Goal: Complete application form: Complete application form

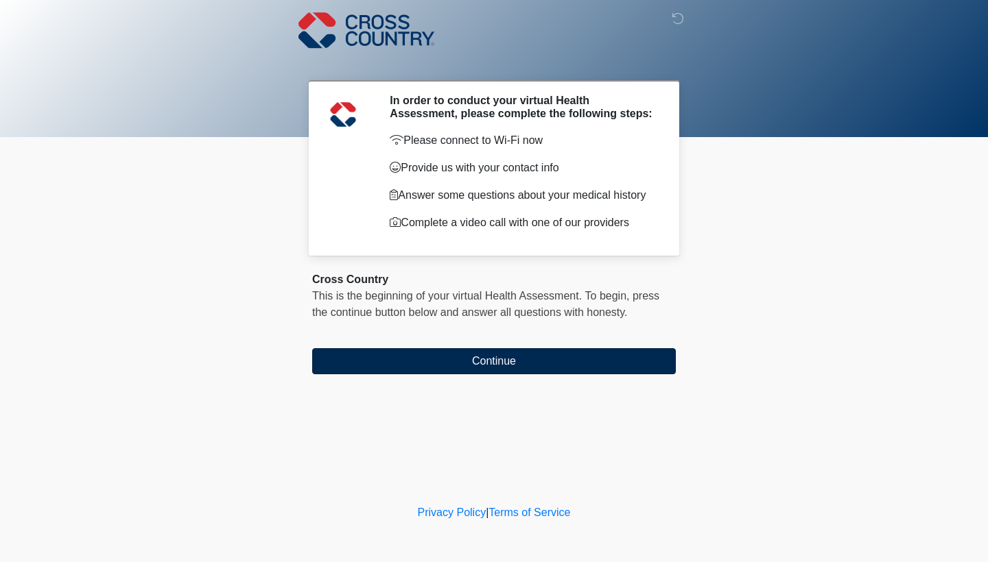
click at [653, 366] on button "Continue" at bounding box center [493, 361] width 363 height 26
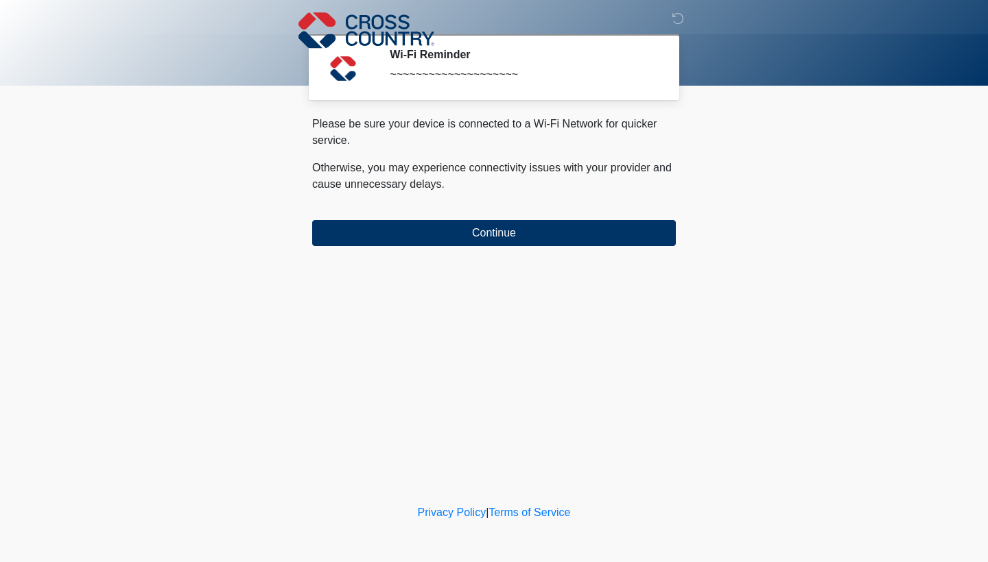
click at [549, 247] on div "‎ ‎ ‎ Wi-Fi Reminder ~~~~~~~~~~~~~~~~~~~~ Please connect to Wi-Fi now Provide u…" at bounding box center [494, 251] width 412 height 475
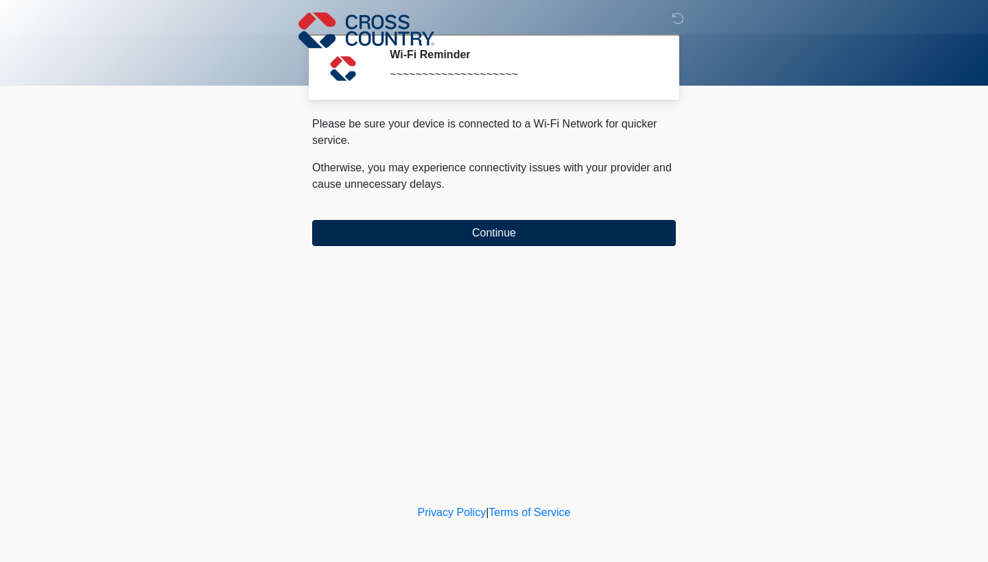
click at [540, 232] on button "Continue" at bounding box center [493, 233] width 363 height 26
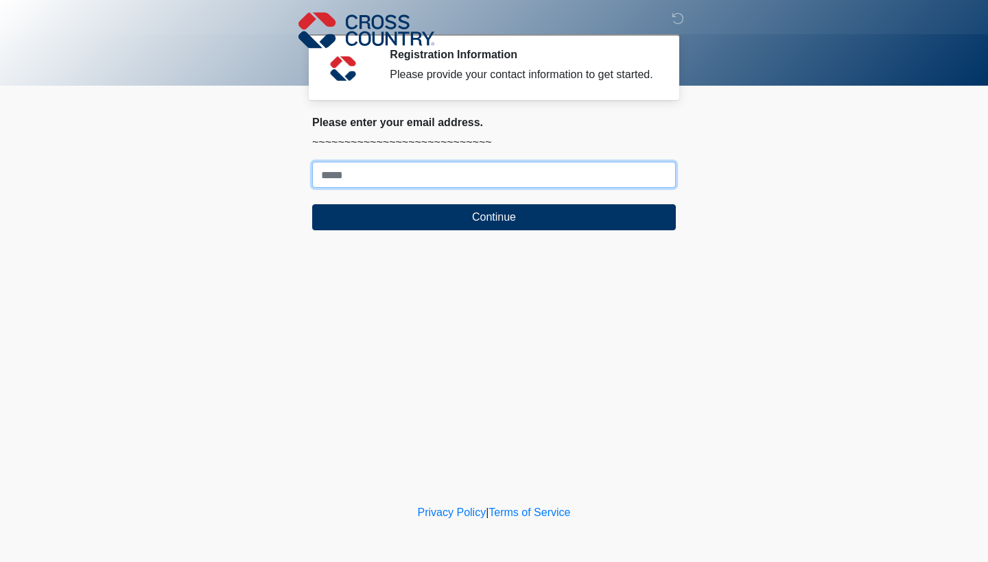
click at [530, 188] on input "Where should we email your response?" at bounding box center [493, 175] width 363 height 26
type input "**********"
click at [494, 230] on button "Continue" at bounding box center [493, 217] width 363 height 26
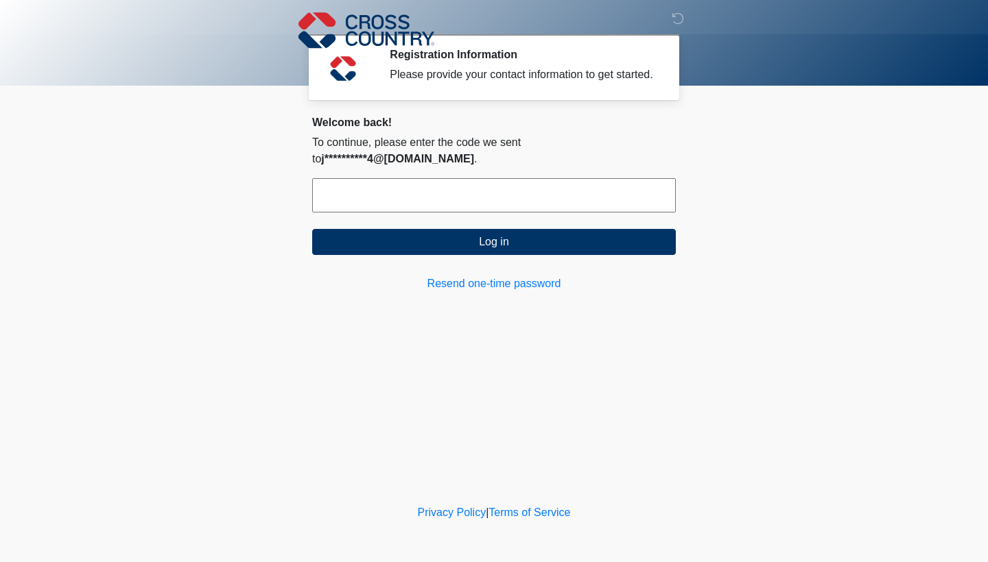
click at [464, 202] on input "text" at bounding box center [493, 195] width 363 height 34
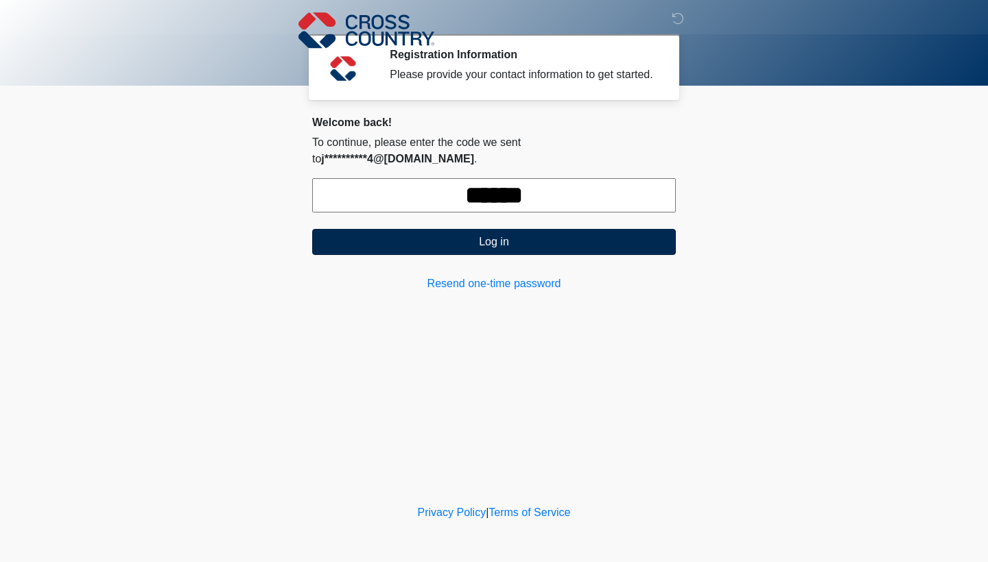
type input "******"
click at [452, 237] on button "Log in" at bounding box center [493, 242] width 363 height 26
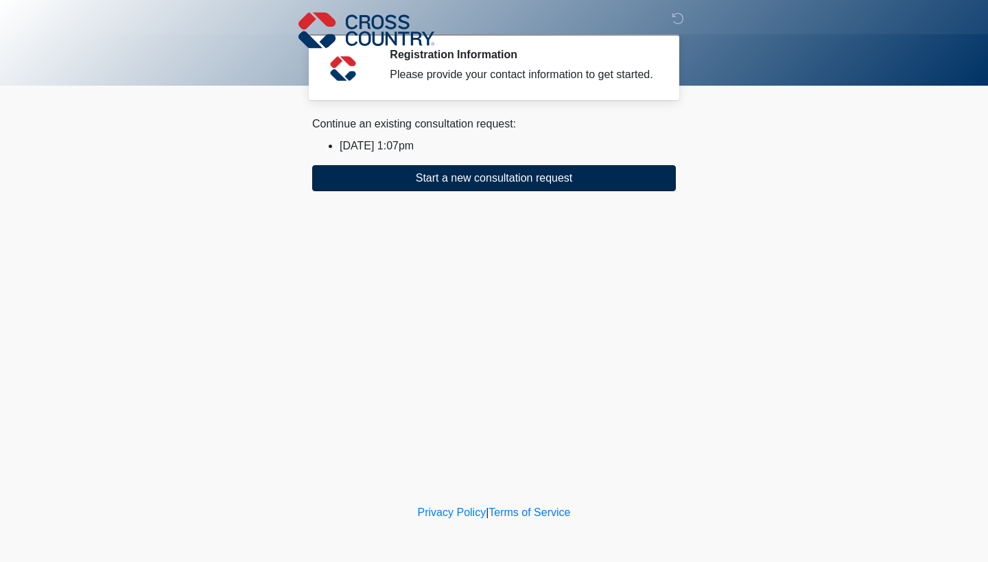
click at [436, 180] on button "Start a new consultation request" at bounding box center [493, 178] width 363 height 26
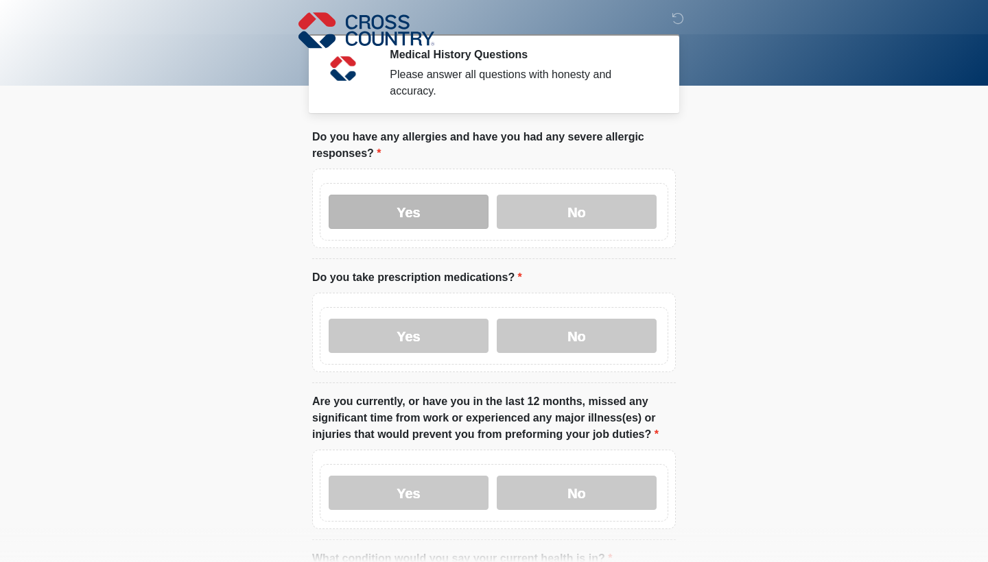
click at [440, 217] on label "Yes" at bounding box center [409, 212] width 160 height 34
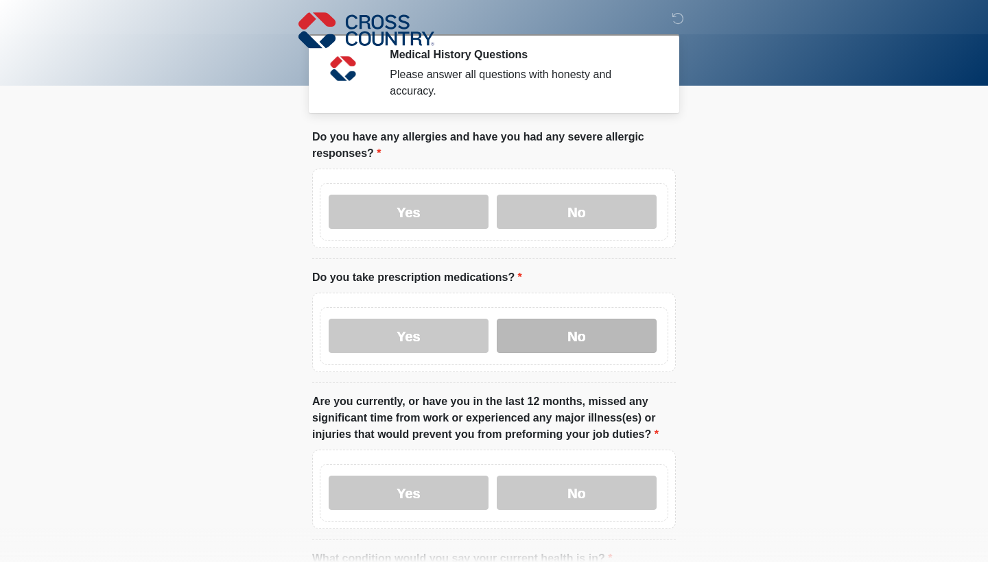
click at [509, 330] on label "No" at bounding box center [577, 336] width 160 height 34
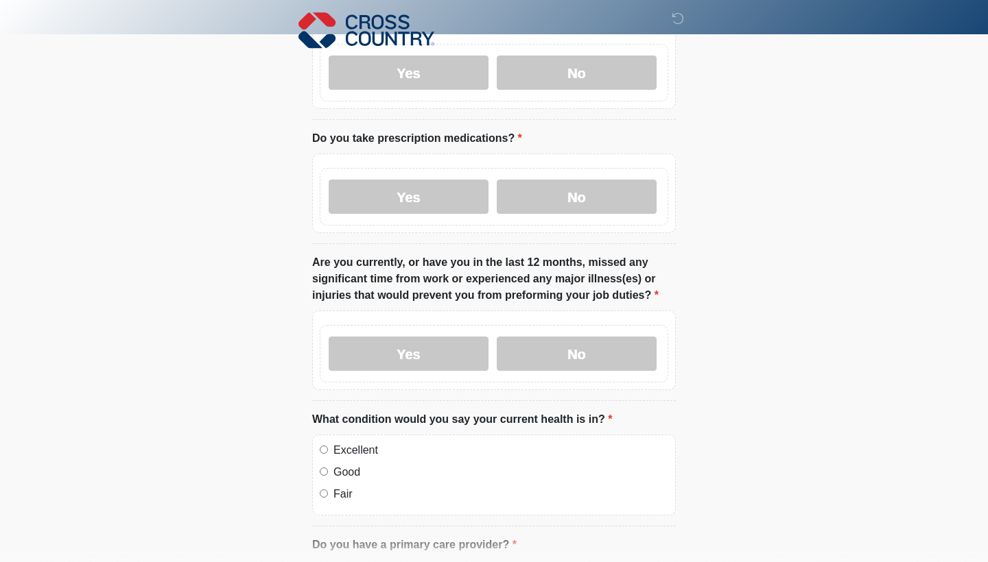
scroll to position [140, 0]
click at [513, 357] on label "No" at bounding box center [577, 353] width 160 height 34
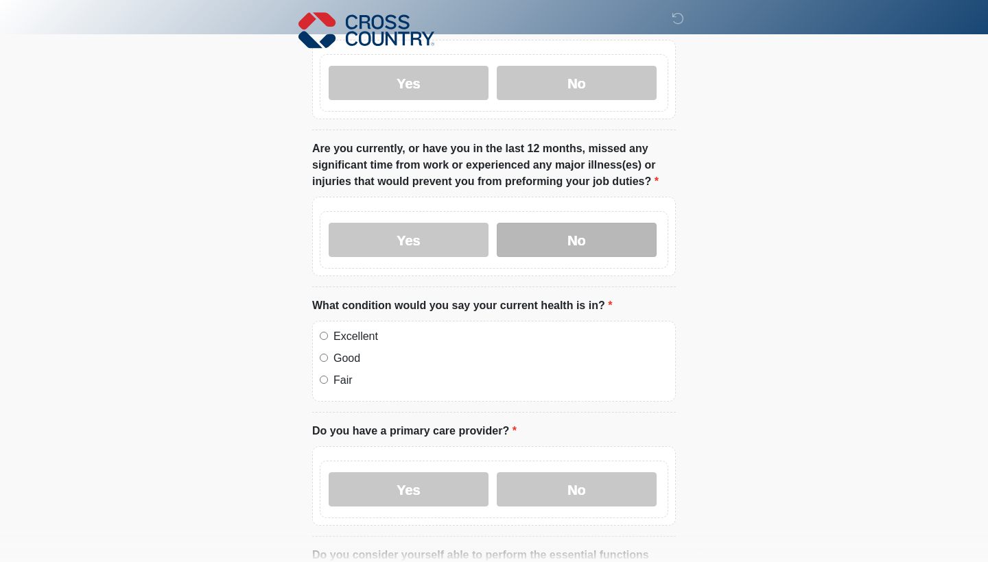
scroll to position [259, 0]
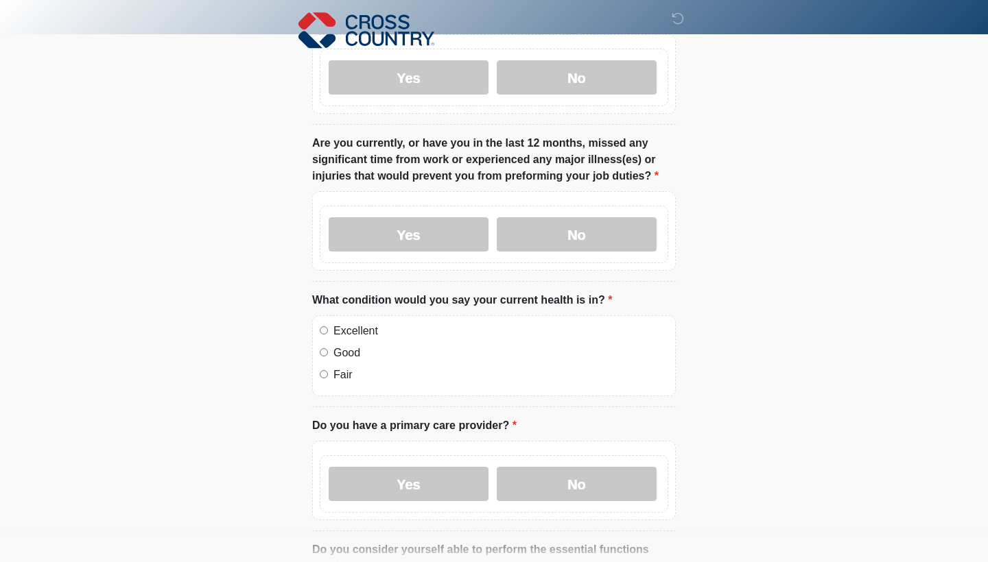
click at [508, 325] on label "Excellent" at bounding box center [500, 331] width 335 height 16
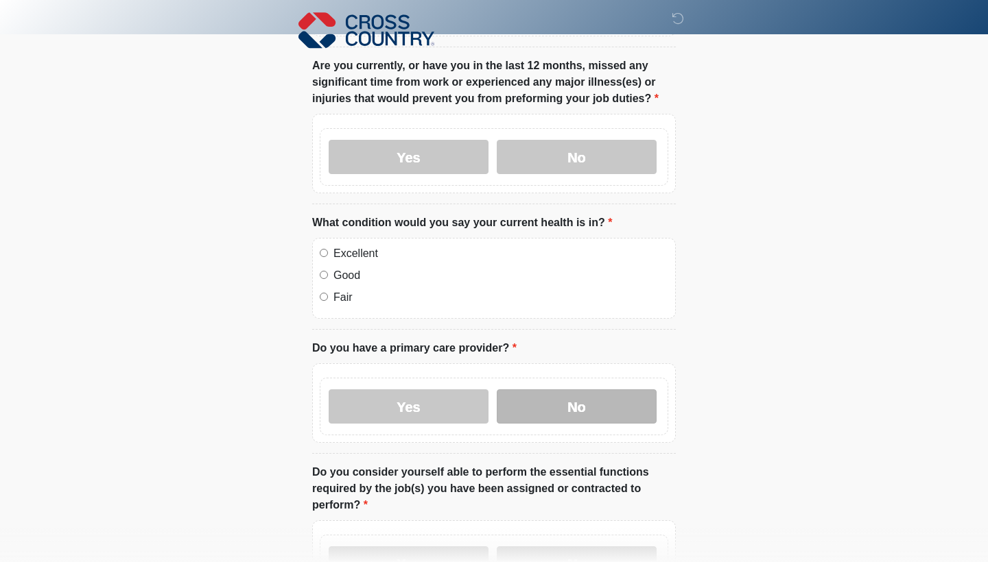
click at [517, 416] on label "No" at bounding box center [577, 407] width 160 height 34
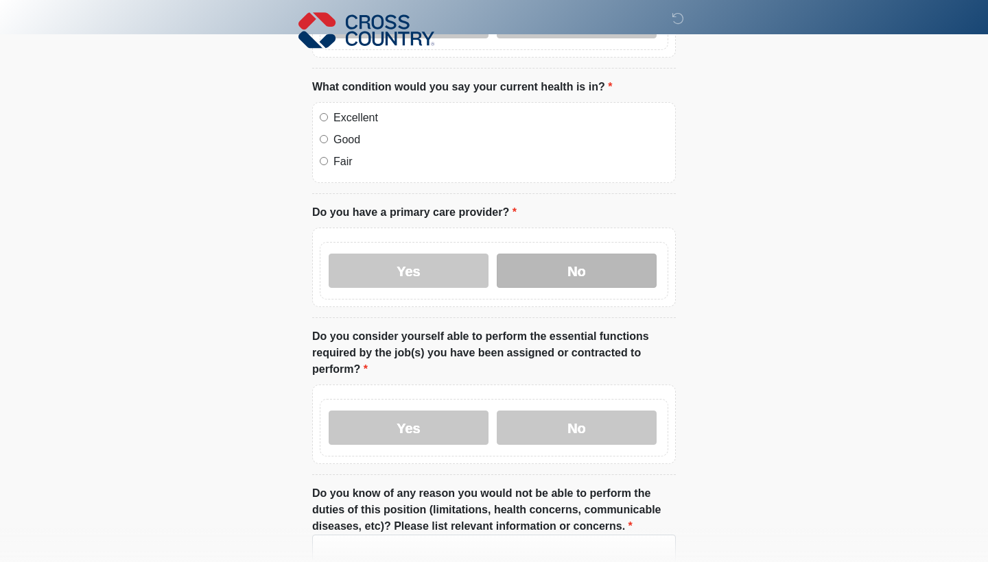
scroll to position [476, 0]
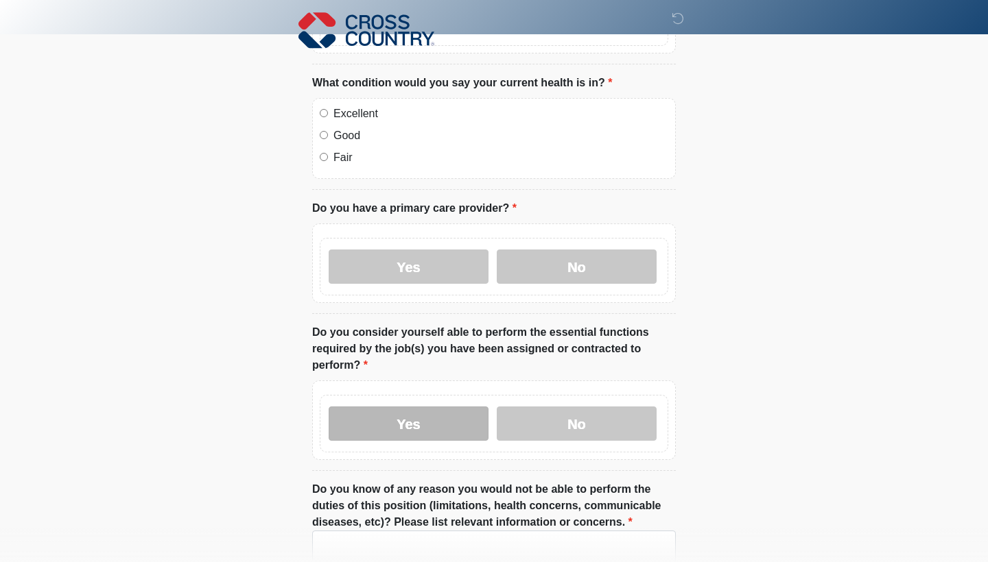
click at [442, 435] on label "Yes" at bounding box center [409, 424] width 160 height 34
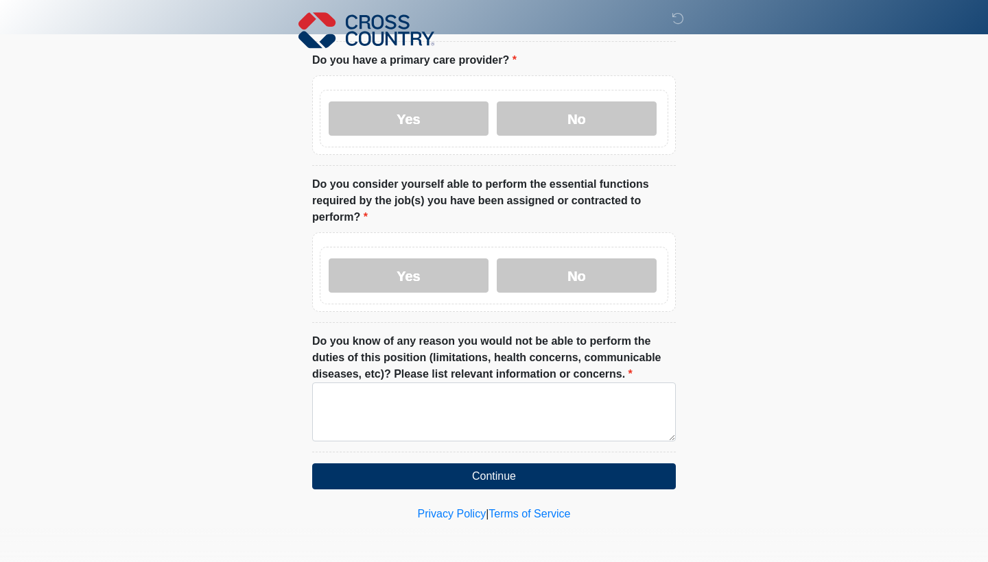
scroll to position [623, 0]
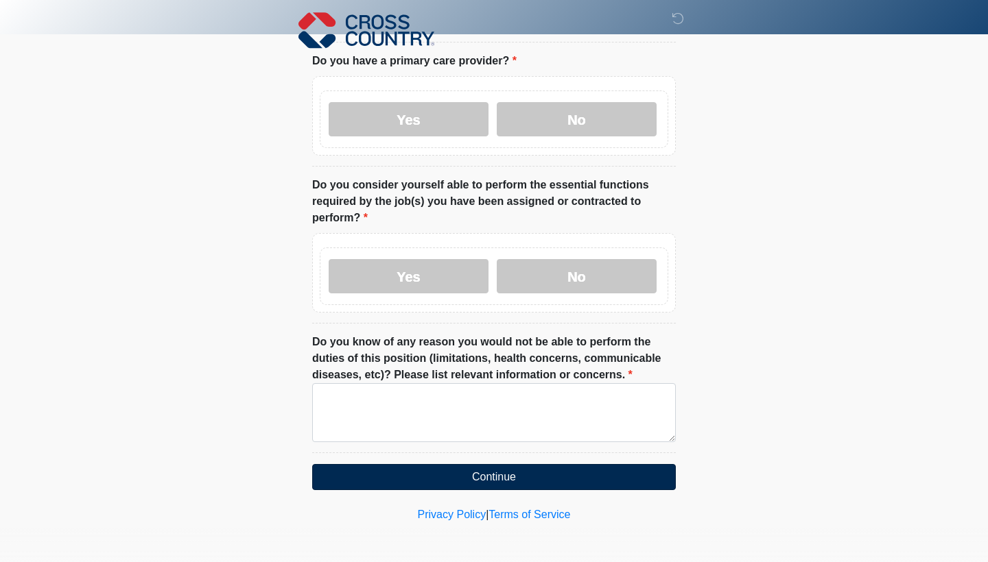
click at [438, 482] on button "Continue" at bounding box center [493, 477] width 363 height 26
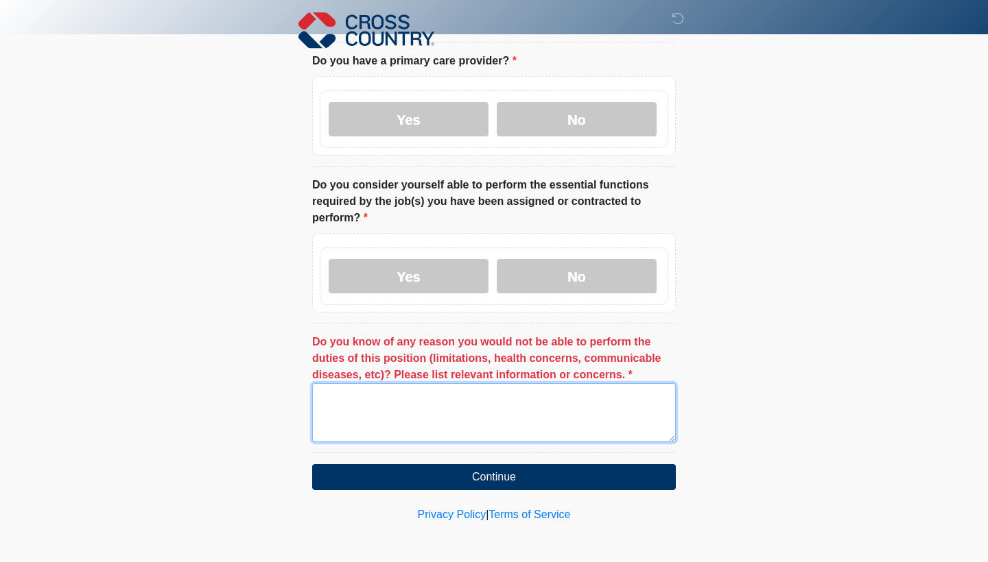
click at [431, 409] on textarea "Do you know of any reason you would not be able to perform the duties of this p…" at bounding box center [493, 412] width 363 height 59
type textarea "*"
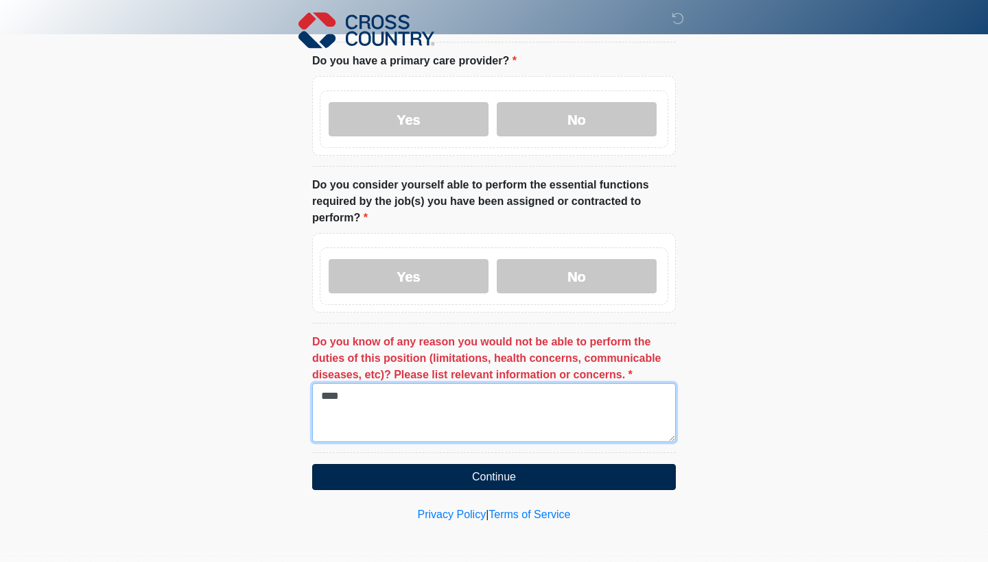
type textarea "****"
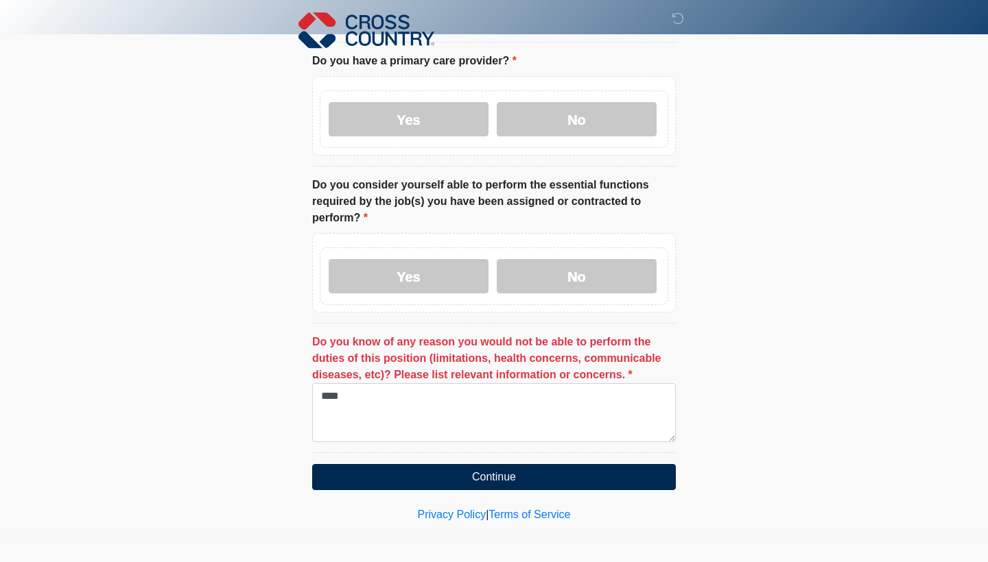
click at [405, 473] on button "Continue" at bounding box center [493, 477] width 363 height 26
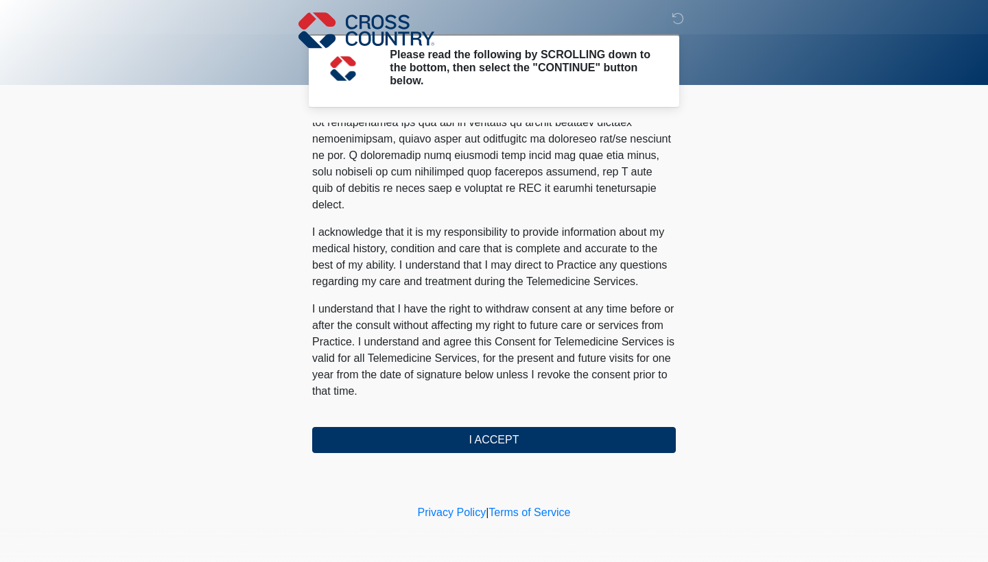
scroll to position [0, 0]
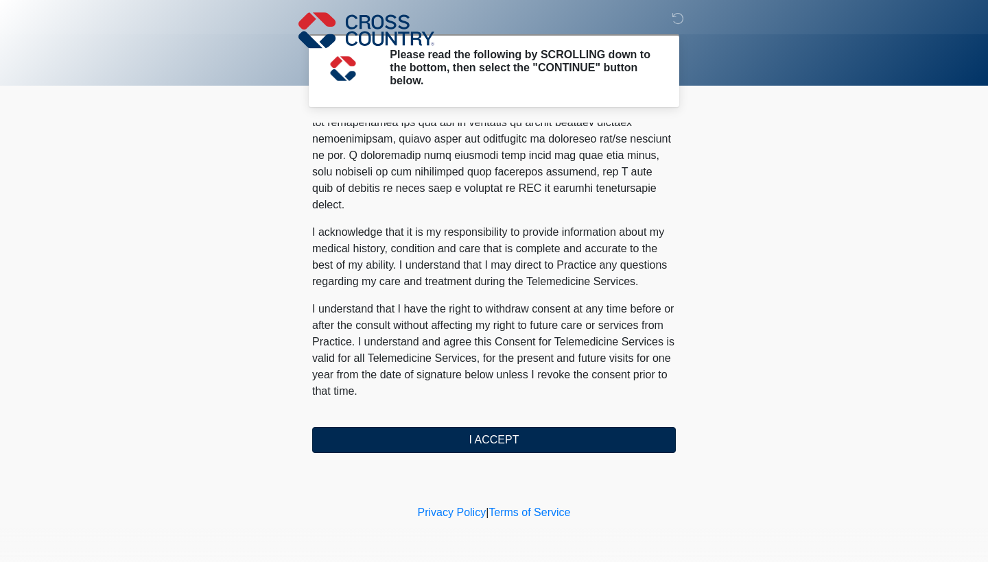
click at [416, 438] on button "I ACCEPT" at bounding box center [493, 440] width 363 height 26
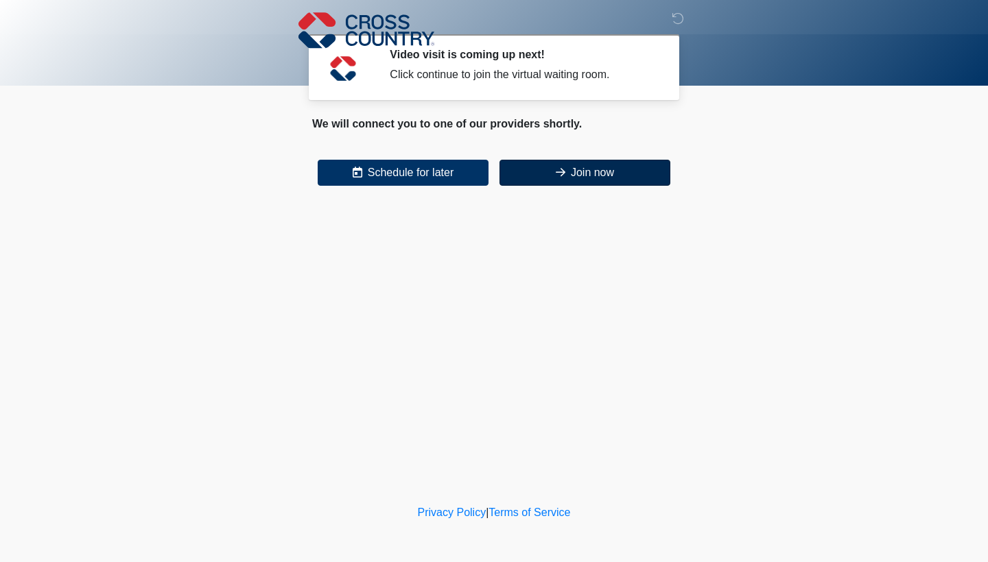
click at [530, 178] on button "Join now" at bounding box center [584, 173] width 171 height 26
